Goal: Navigation & Orientation: Find specific page/section

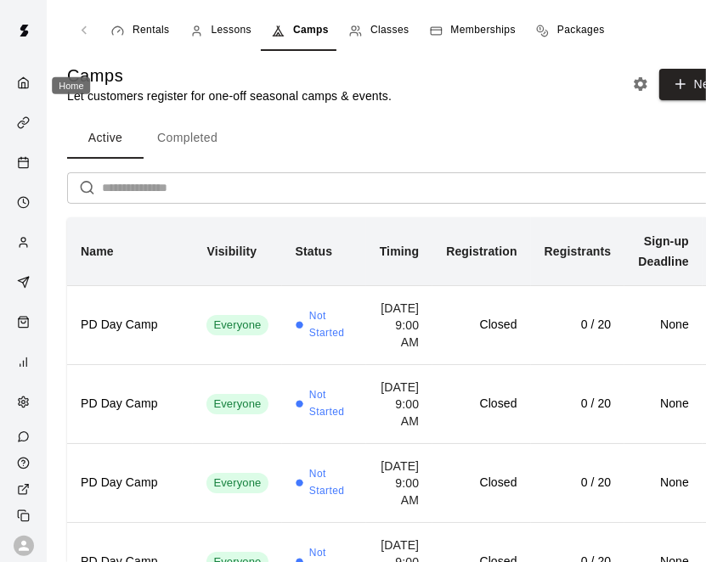
click at [17, 88] on icon "Home" at bounding box center [23, 82] width 13 height 13
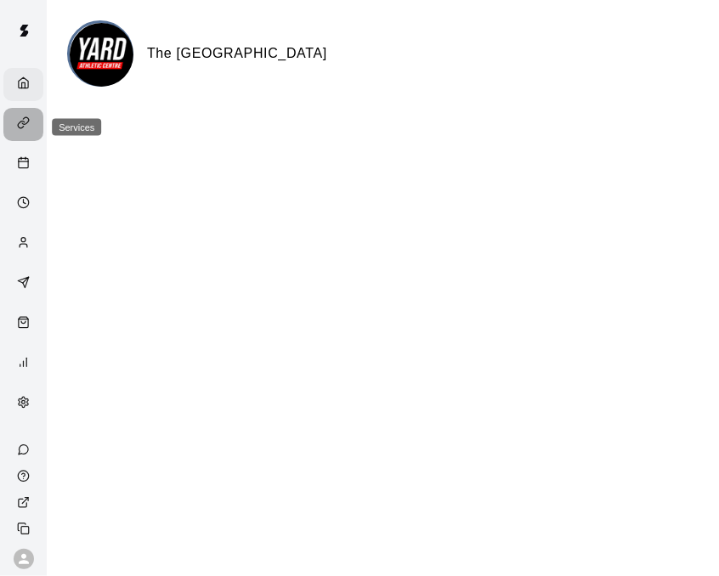
click at [17, 123] on icon "Services" at bounding box center [23, 122] width 13 height 13
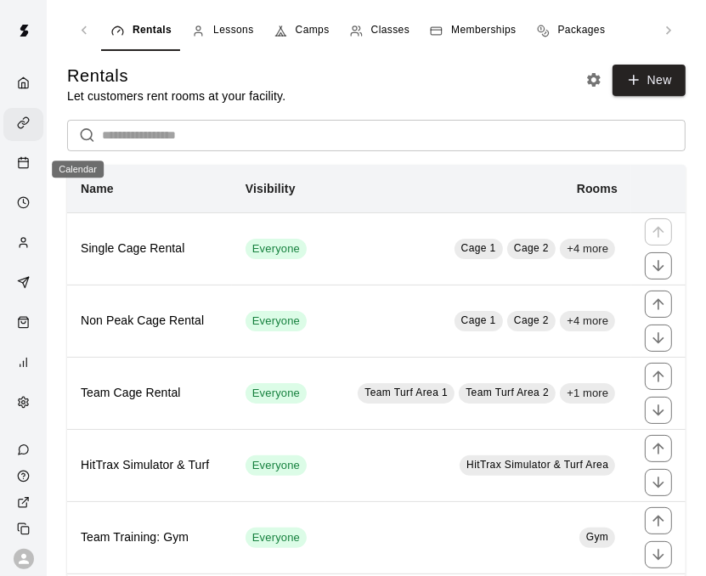
click at [17, 169] on icon "Calendar" at bounding box center [23, 162] width 13 height 13
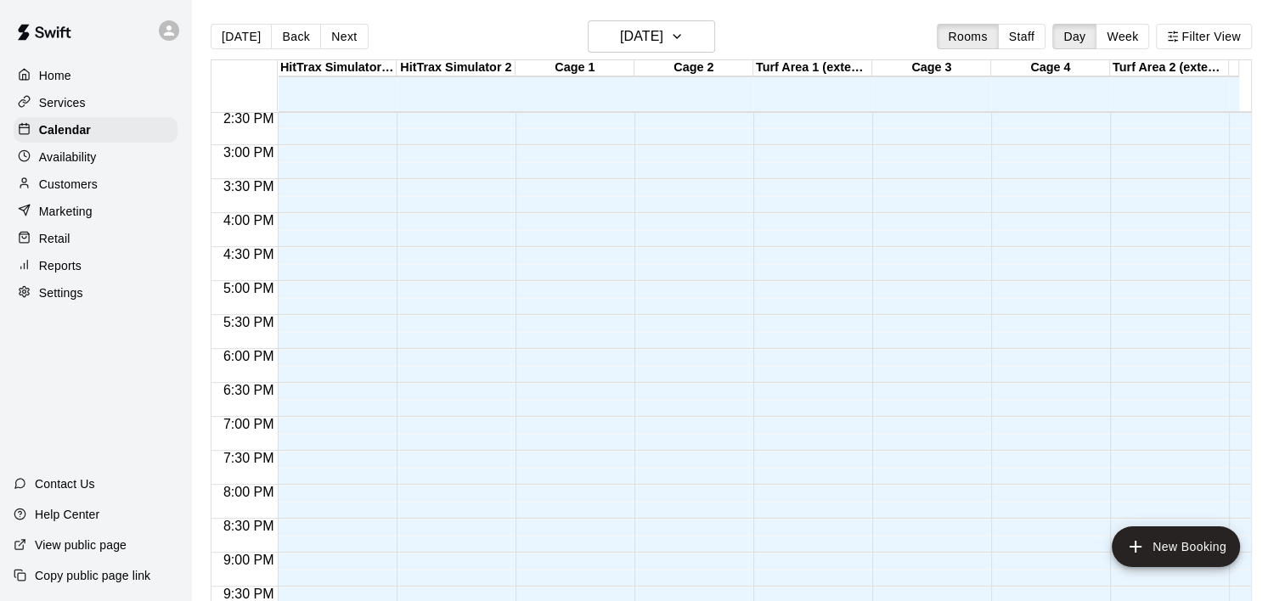
scroll to position [965, 0]
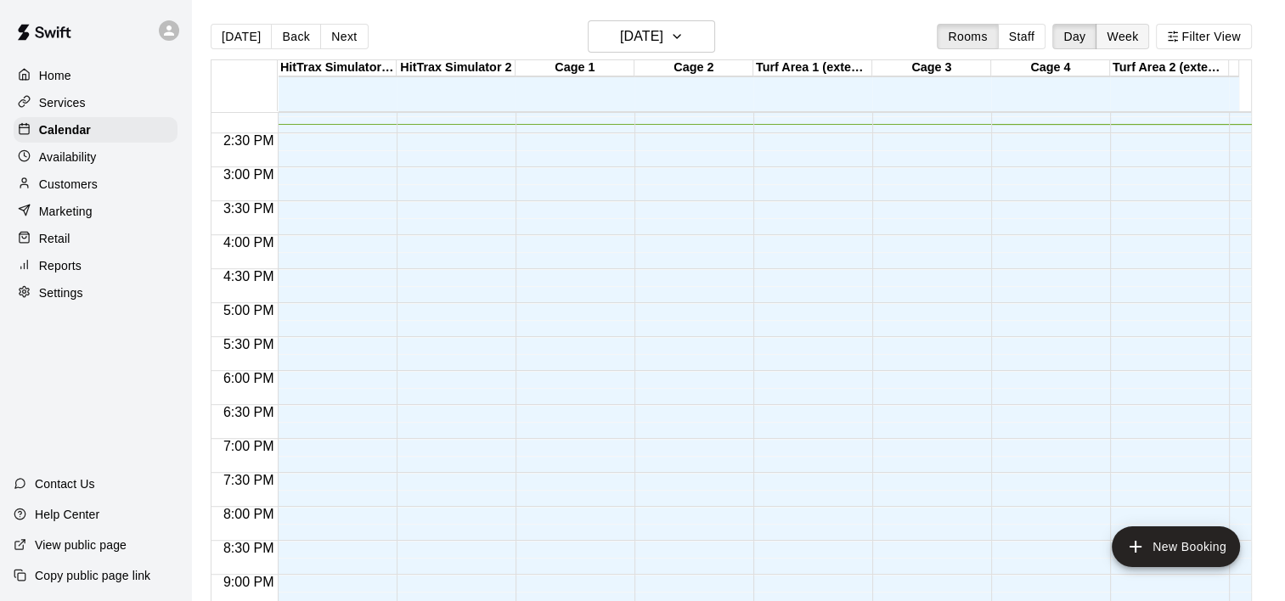
click at [705, 27] on button "Week" at bounding box center [1123, 36] width 54 height 25
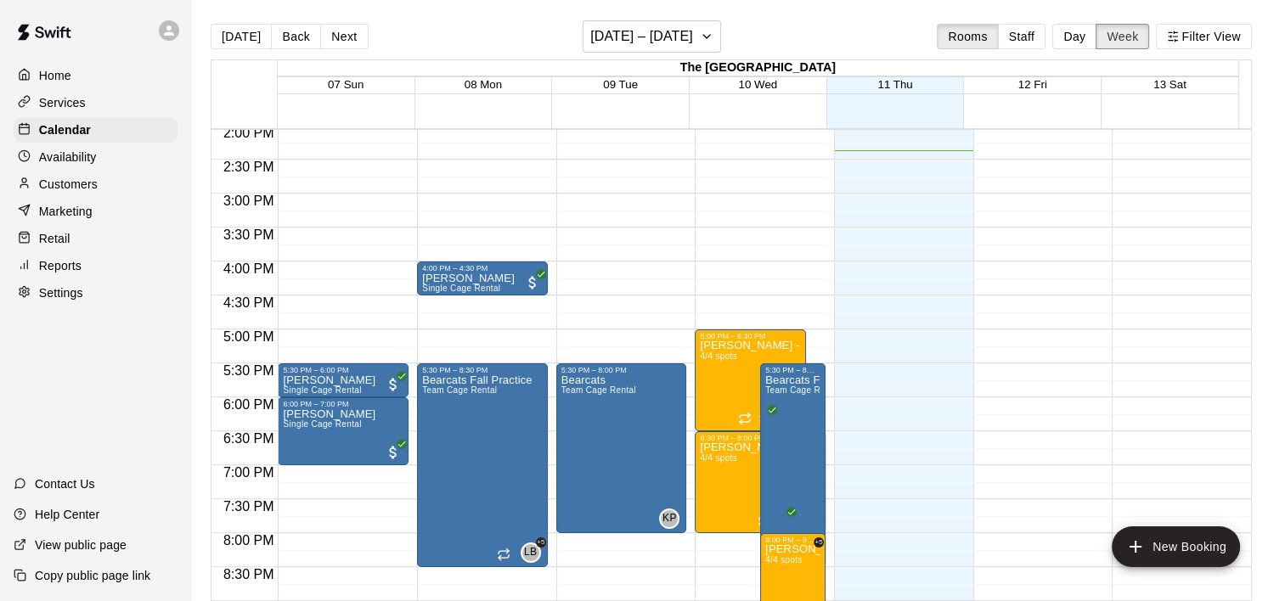
scroll to position [884, 0]
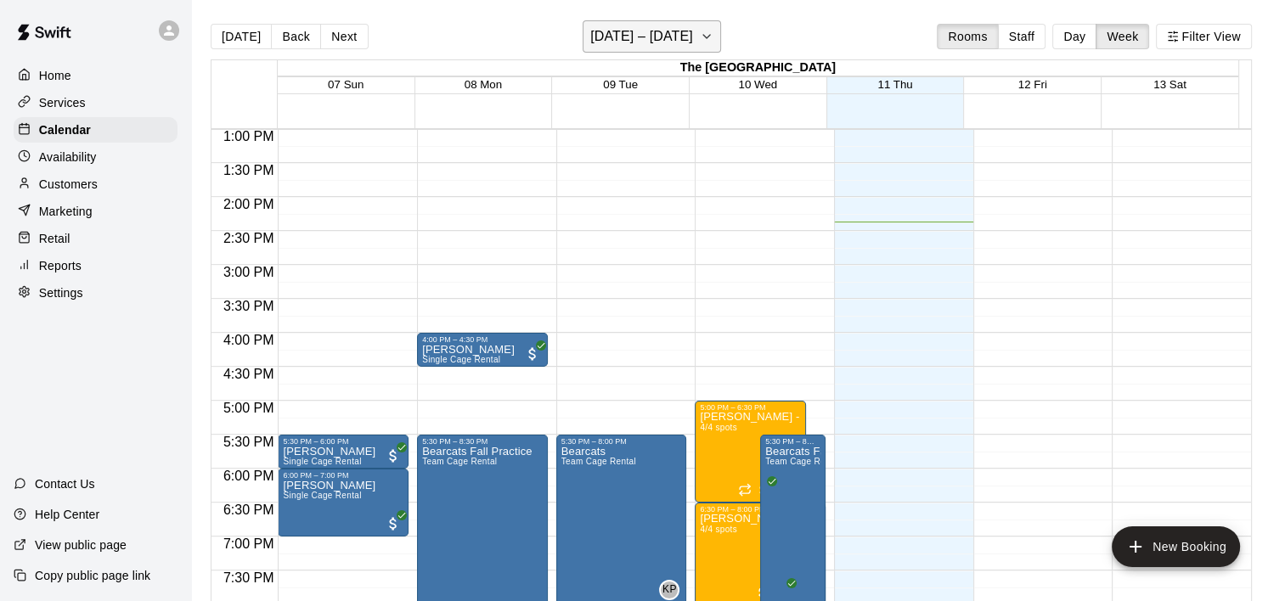
click at [705, 37] on icon "button" at bounding box center [707, 36] width 14 height 20
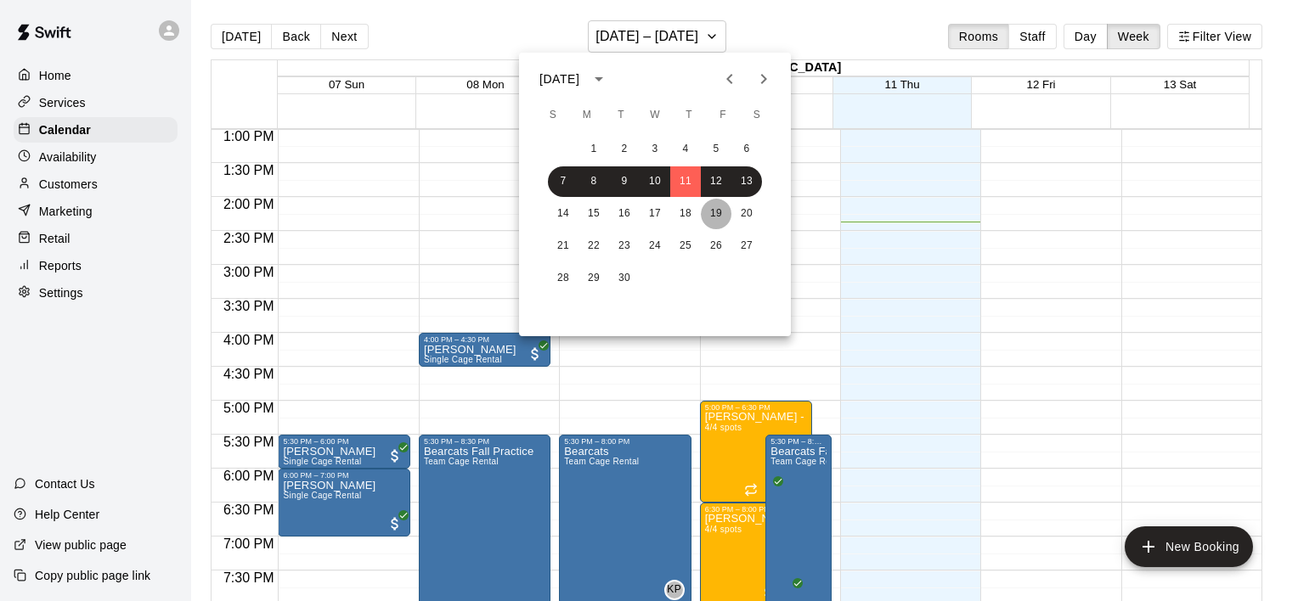
click at [705, 211] on button "19" at bounding box center [716, 214] width 31 height 31
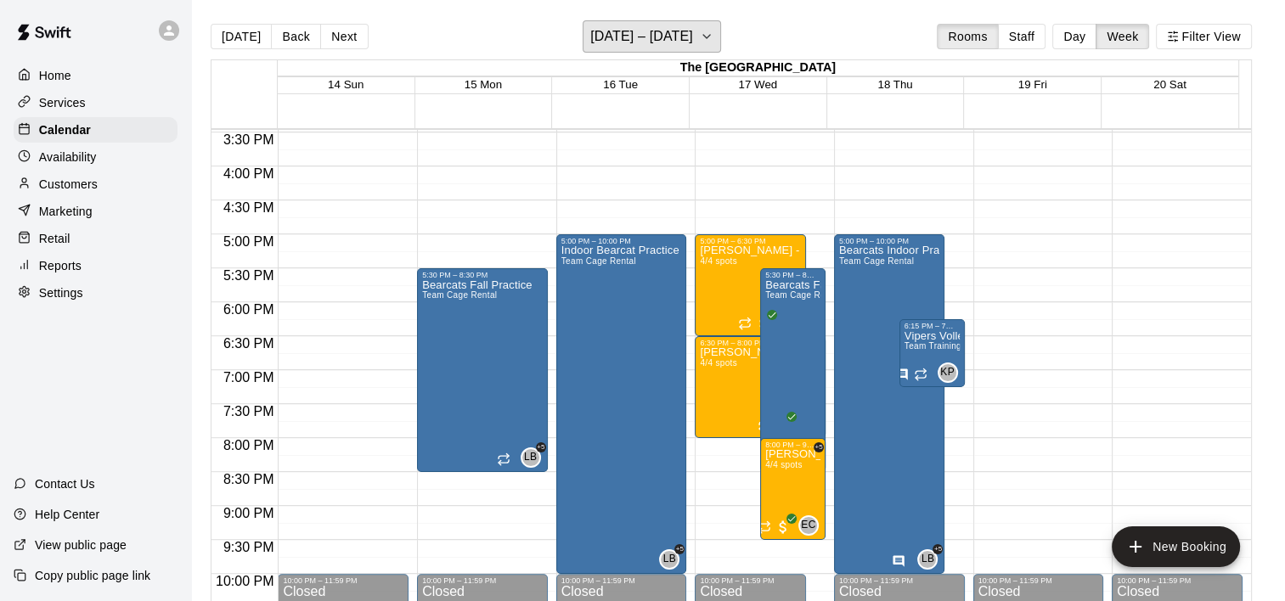
scroll to position [1054, 0]
